Goal: Task Accomplishment & Management: Complete application form

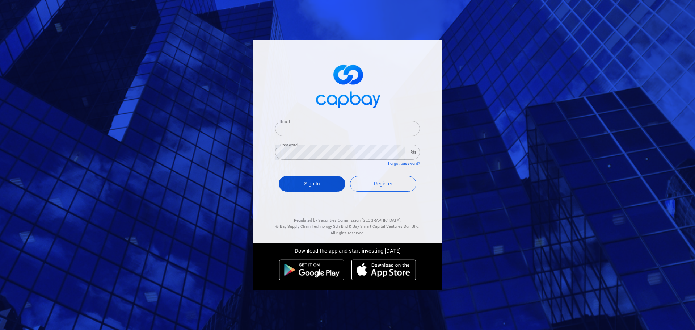
type input "[EMAIL_ADDRESS][DOMAIN_NAME]"
click at [326, 184] on button "Sign In" at bounding box center [312, 184] width 67 height 16
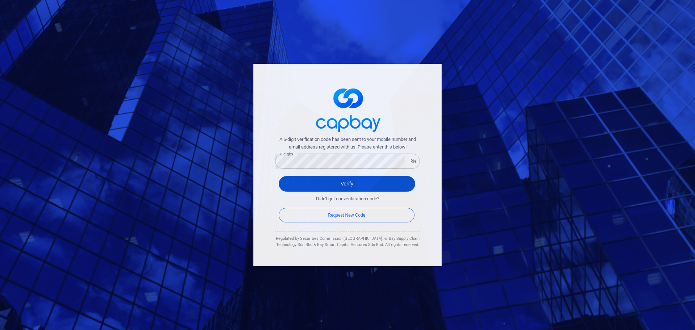
click at [302, 184] on button "Verify" at bounding box center [347, 184] width 136 height 16
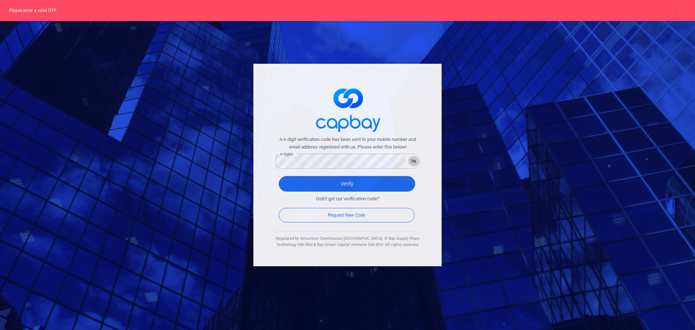
click at [411, 162] on icon "button" at bounding box center [413, 161] width 5 height 4
click at [304, 185] on button "Verify" at bounding box center [347, 184] width 136 height 16
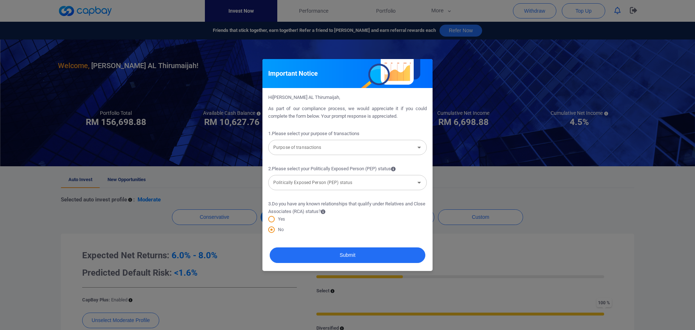
click at [624, 206] on div "Important Notice Hi [PERSON_NAME] AL Thirumaijah , As part of our compliance pr…" at bounding box center [347, 165] width 695 height 330
click at [343, 148] on input "Purpose of transactions" at bounding box center [341, 147] width 142 height 13
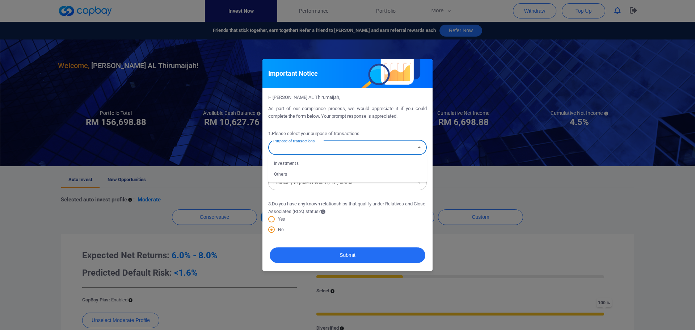
click at [298, 165] on li "Investments" at bounding box center [347, 163] width 158 height 11
type input "Investments"
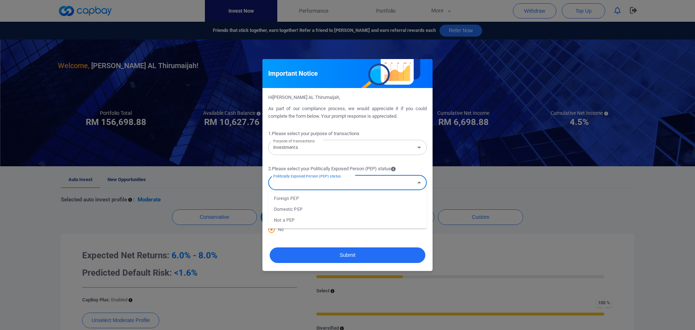
click at [306, 184] on input "Politically Exposed Person (PEP) status" at bounding box center [341, 182] width 142 height 13
click at [287, 222] on li "Not a PEP" at bounding box center [347, 220] width 158 height 11
type input "Not a PEP"
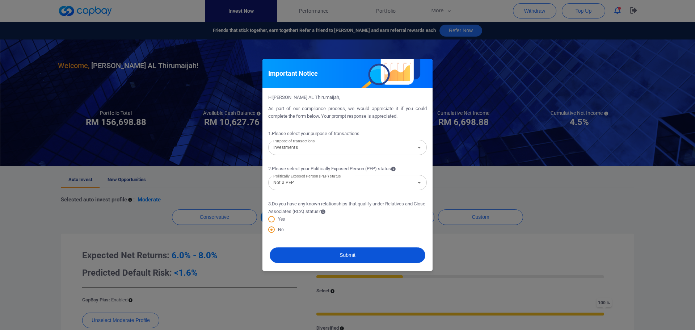
click at [307, 250] on button "Submit" at bounding box center [348, 255] width 156 height 16
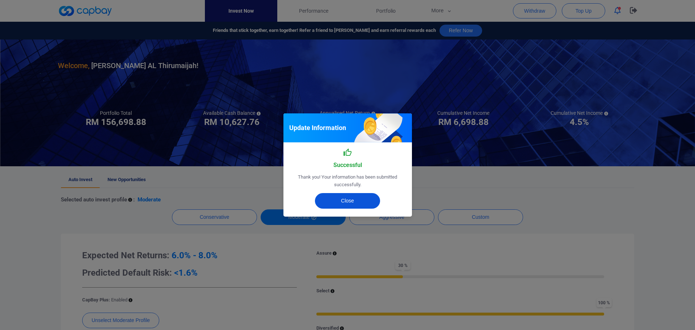
click at [334, 199] on button "Close" at bounding box center [347, 201] width 65 height 16
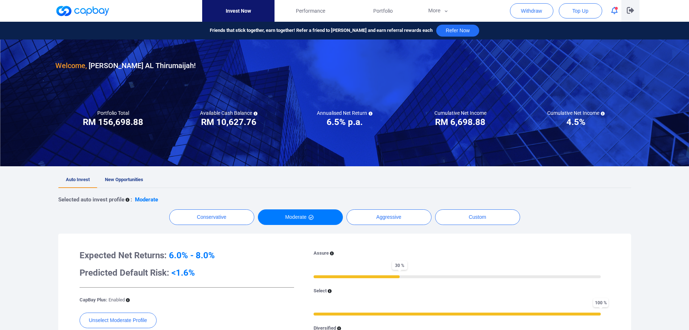
click at [632, 10] on icon "button" at bounding box center [630, 10] width 7 height 7
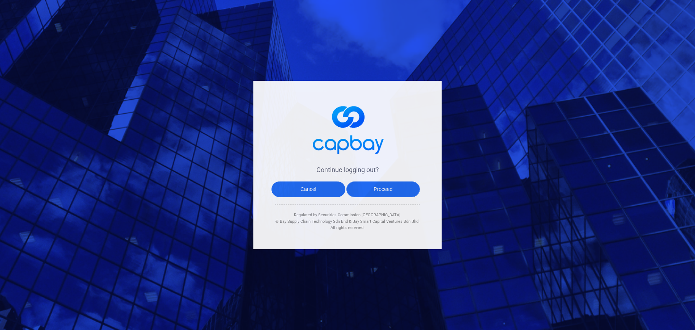
click at [366, 188] on button "Proceed" at bounding box center [383, 189] width 74 height 16
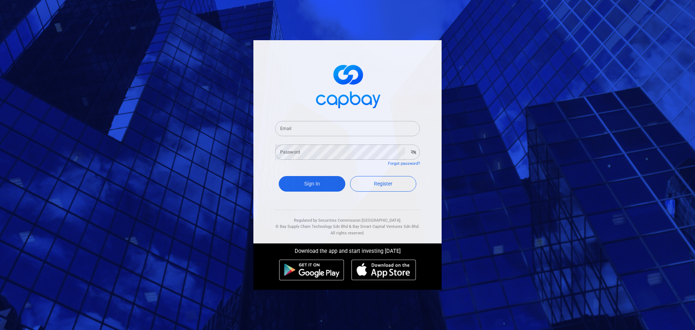
type input "[EMAIL_ADDRESS][DOMAIN_NAME]"
